Goal: Information Seeking & Learning: Learn about a topic

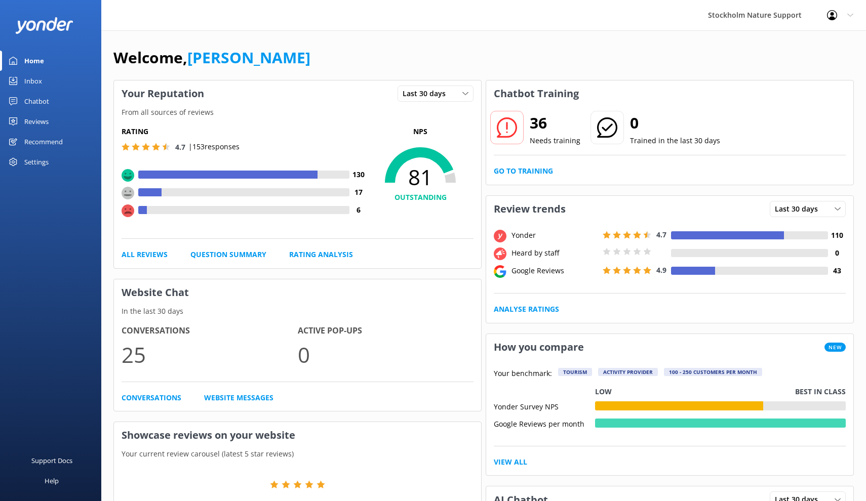
click at [39, 120] on div "Reviews" at bounding box center [36, 121] width 24 height 20
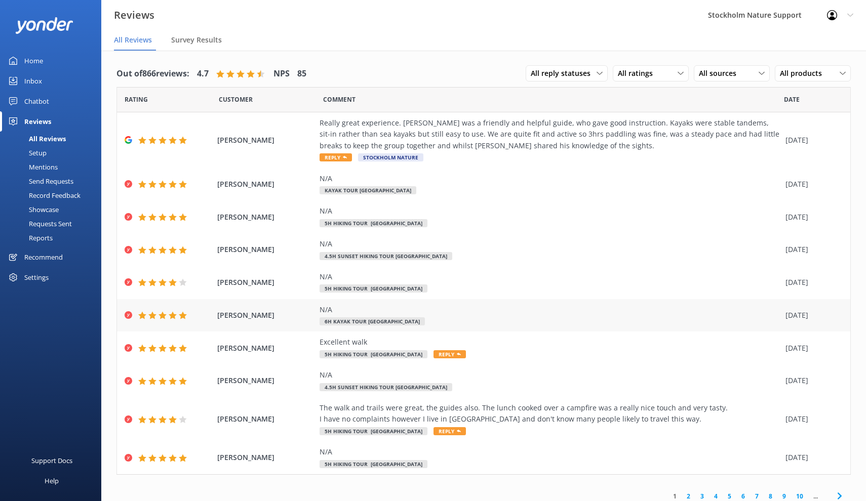
click at [473, 322] on div "N/A 6h Kayak Tour [GEOGRAPHIC_DATA]" at bounding box center [550, 315] width 461 height 23
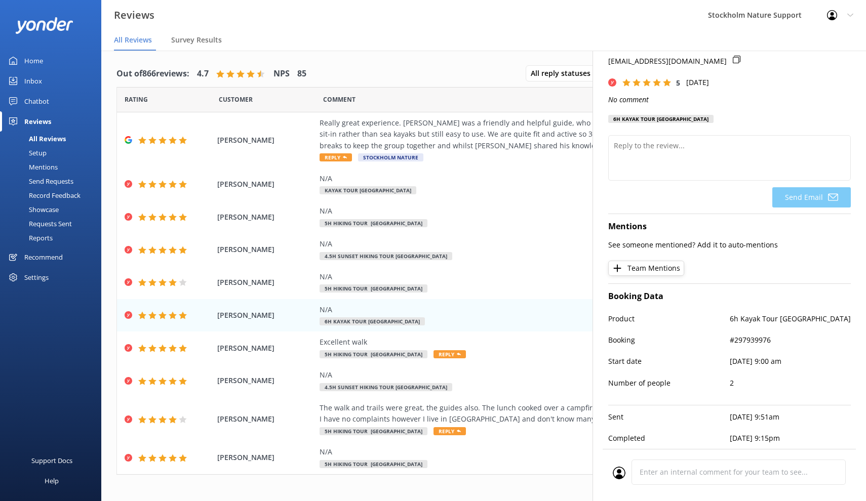
click at [452, 89] on div "Comment" at bounding box center [553, 99] width 461 height 25
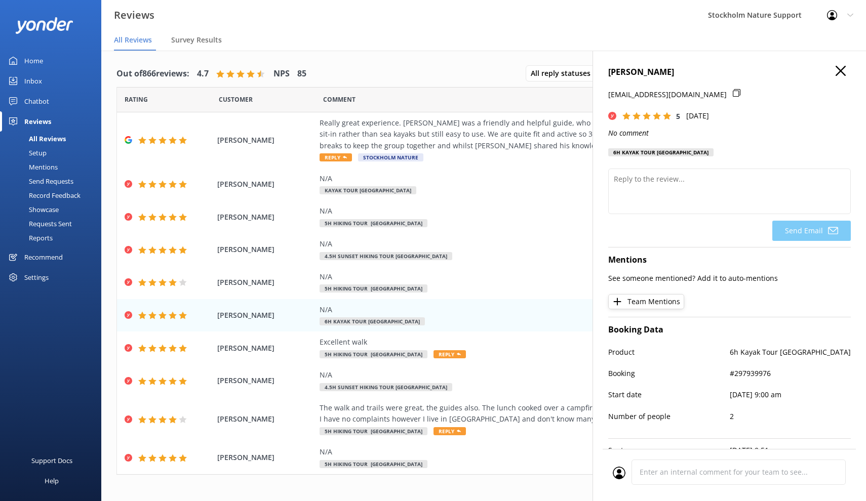
click at [836, 73] on icon "button" at bounding box center [841, 71] width 10 height 10
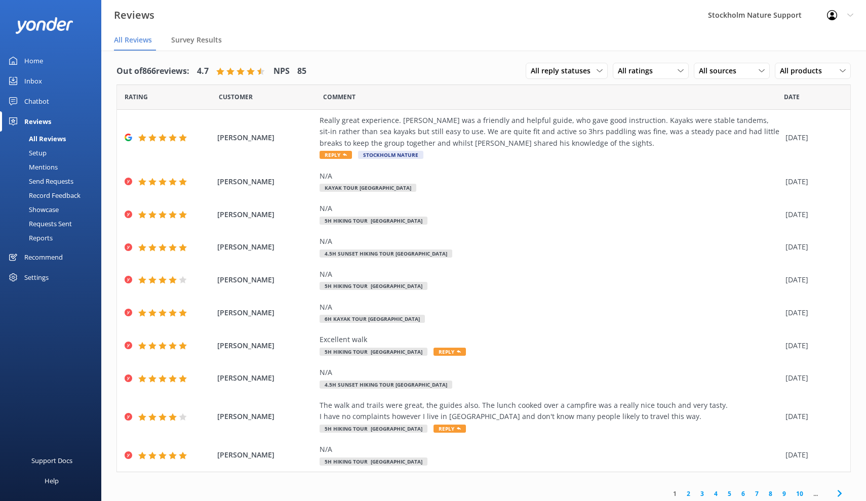
scroll to position [2, 0]
click at [692, 490] on link "2" at bounding box center [689, 495] width 14 height 10
